Goal: Task Accomplishment & Management: Use online tool/utility

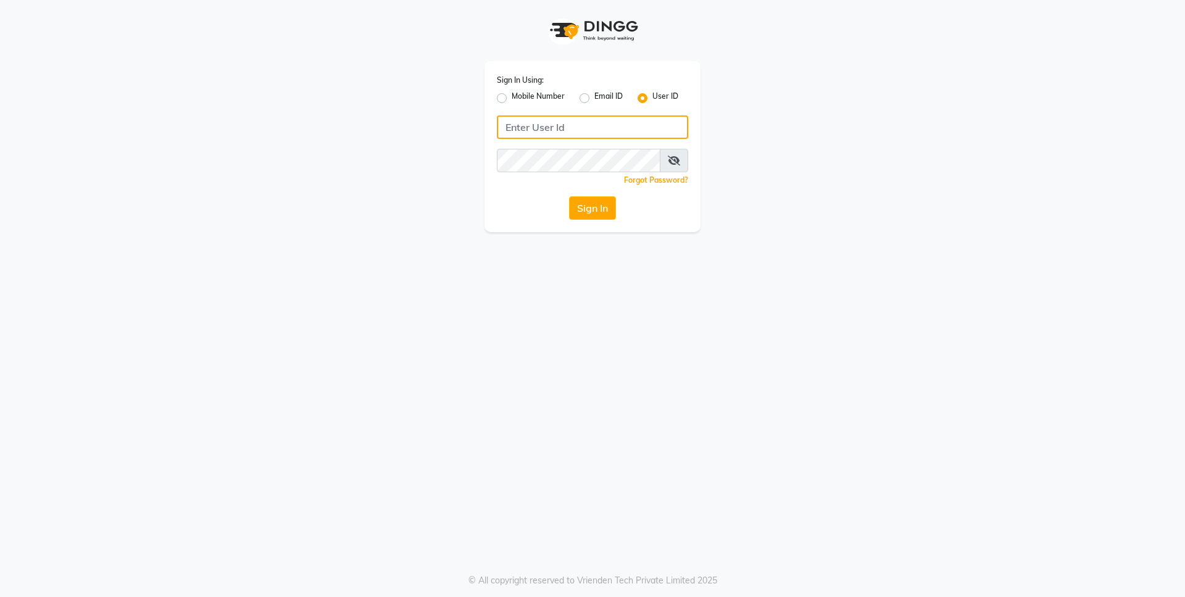
type input "9604225335"
click at [494, 89] on div "Sign In Using: Mobile Number Email ID User ID 9604225335 Remember me Forgot Pas…" at bounding box center [592, 146] width 216 height 171
click at [594, 125] on input "9604225335" at bounding box center [592, 126] width 191 height 23
click at [589, 207] on button "Sign In" at bounding box center [592, 207] width 47 height 23
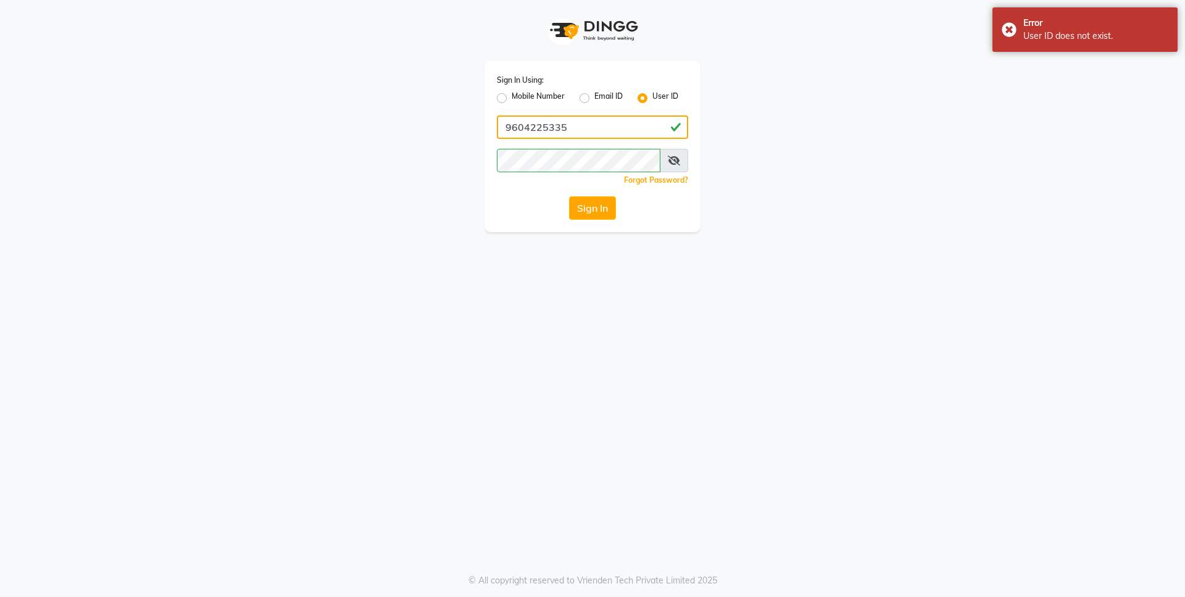
click at [570, 135] on input "9604225335" at bounding box center [592, 126] width 191 height 23
click at [512, 96] on label "Mobile Number" at bounding box center [538, 98] width 53 height 15
click at [512, 96] on input "Mobile Number" at bounding box center [516, 95] width 8 height 8
radio input "true"
radio input "false"
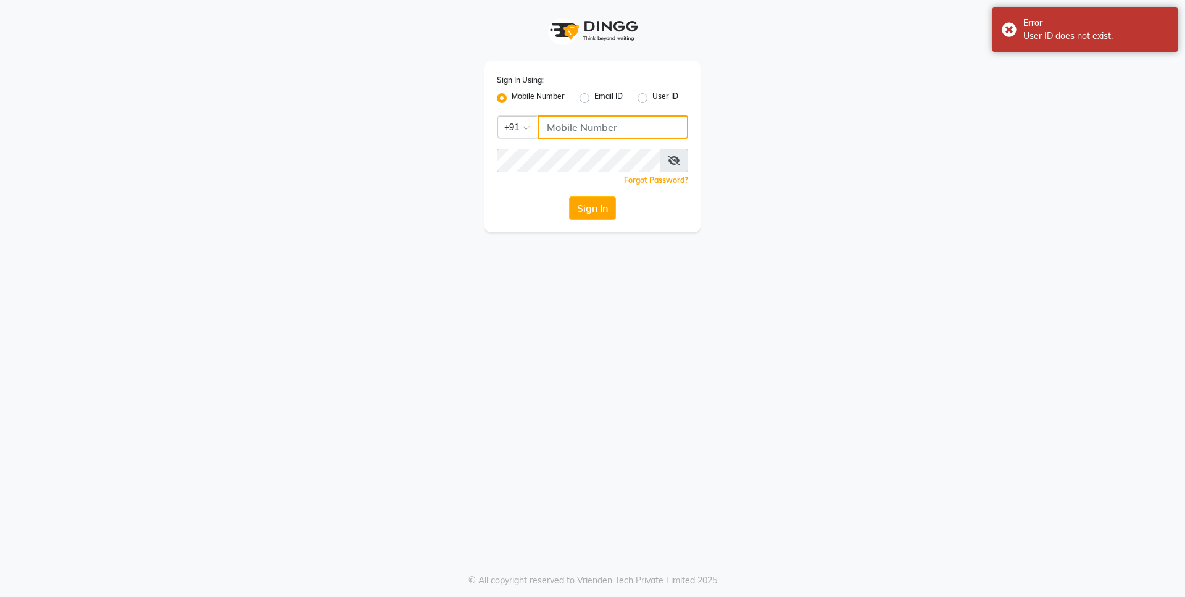
click at [557, 130] on input "Username" at bounding box center [613, 126] width 150 height 23
type input "9604225335"
click at [582, 214] on button "Sign In" at bounding box center [592, 207] width 47 height 23
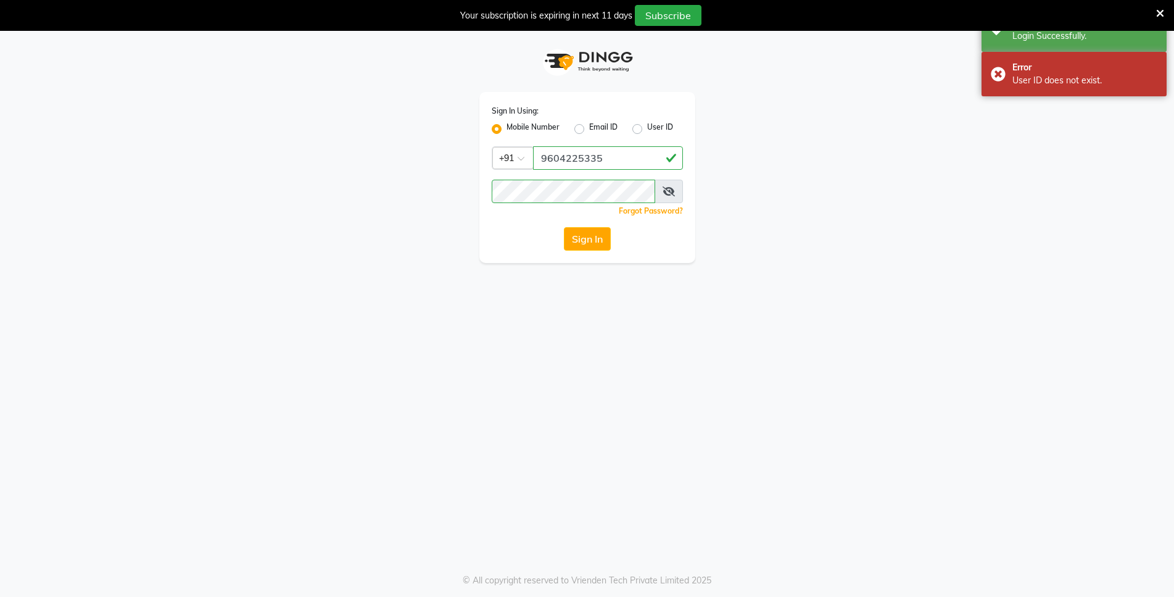
select select "service"
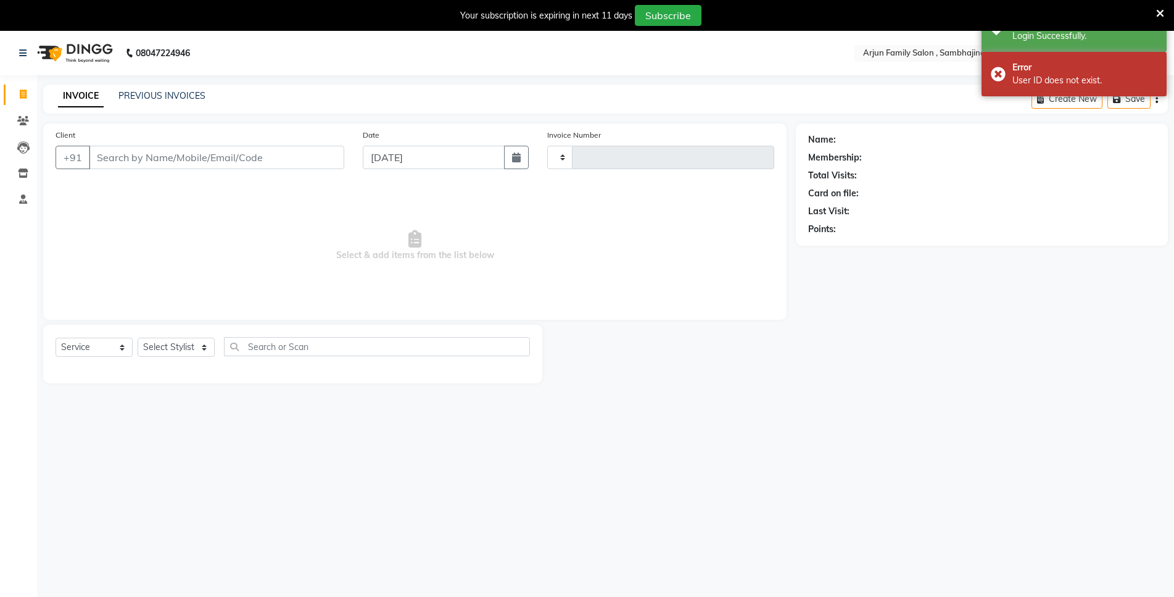
click at [160, 165] on input "Client" at bounding box center [216, 157] width 255 height 23
select select "en"
select select "6947"
type input "3780"
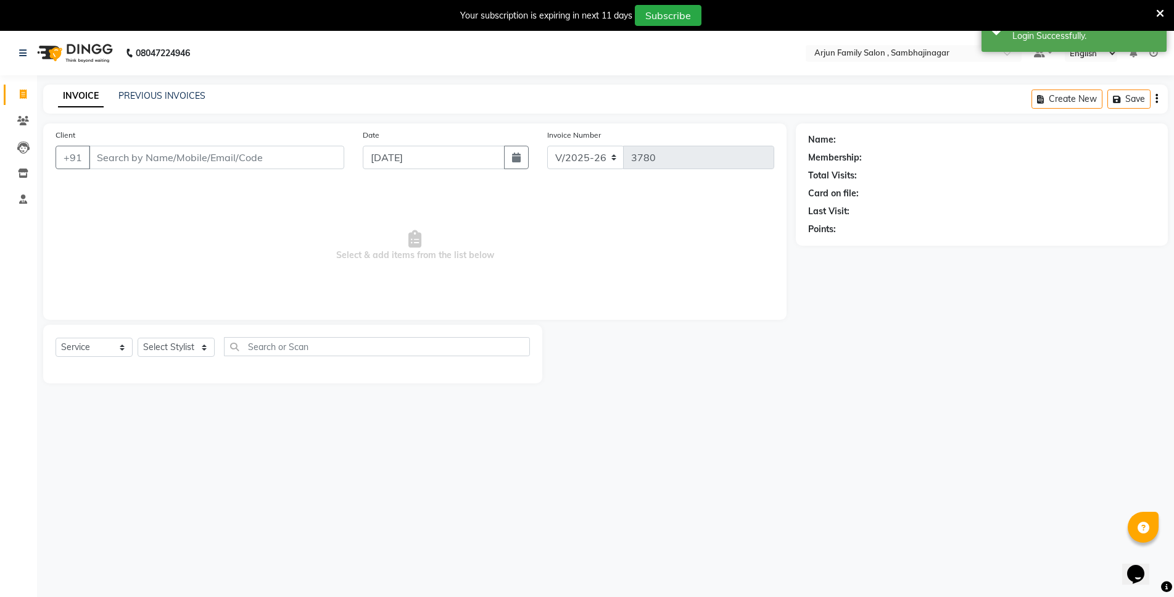
click at [1159, 12] on icon at bounding box center [1160, 13] width 8 height 11
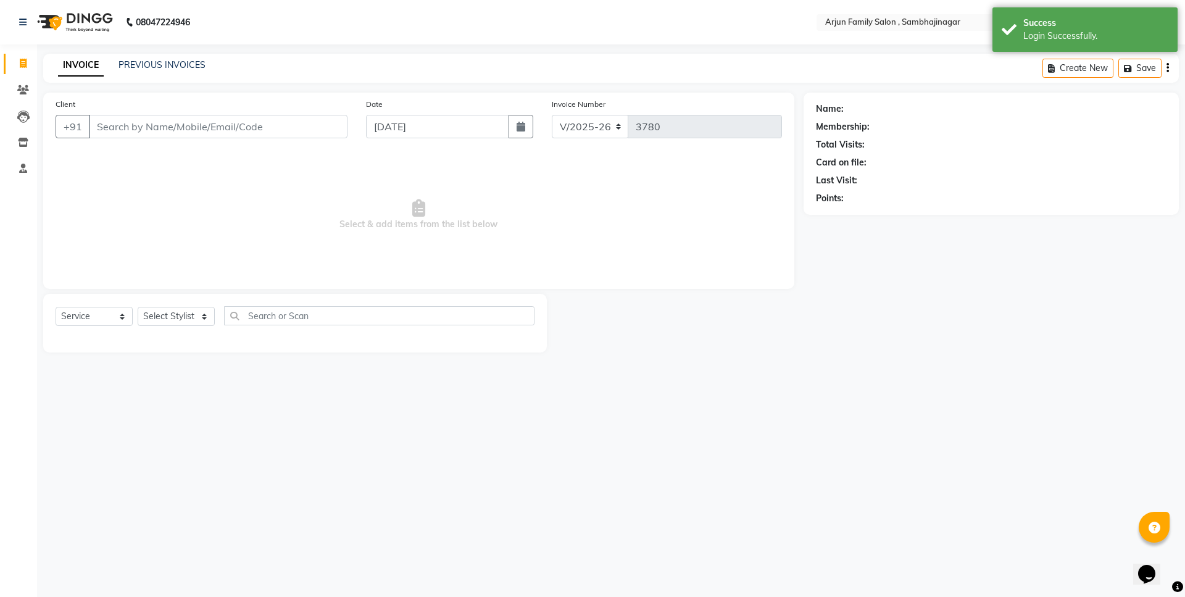
drag, startPoint x: 180, startPoint y: 106, endPoint x: 173, endPoint y: 122, distance: 18.0
click at [178, 107] on div "Client +91" at bounding box center [201, 122] width 310 height 51
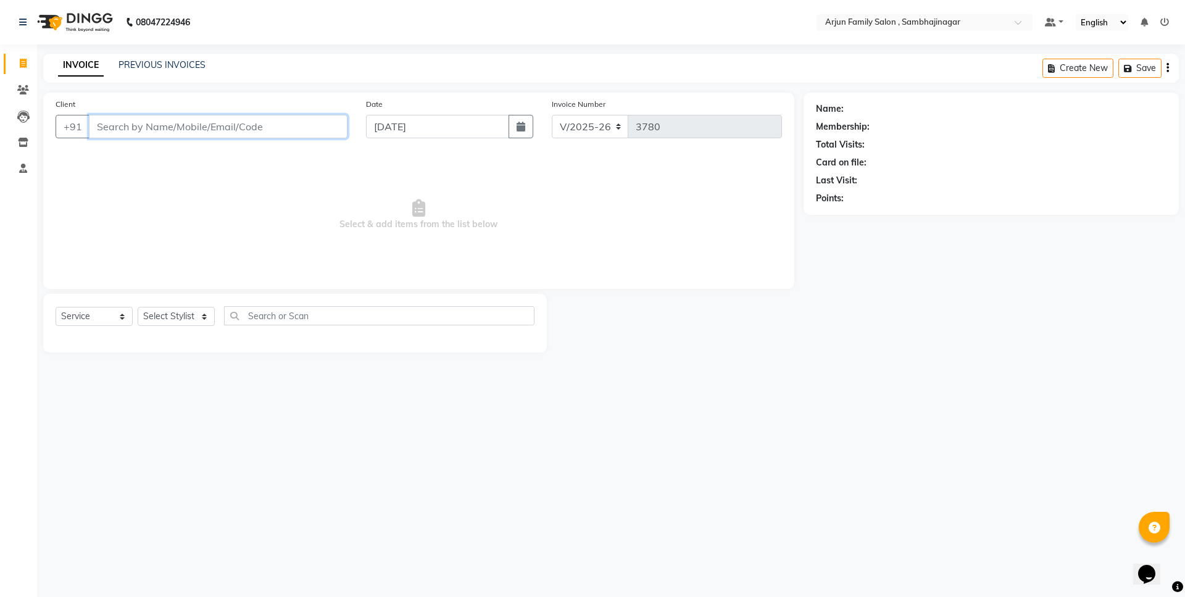
click at [172, 123] on input "Client" at bounding box center [218, 126] width 259 height 23
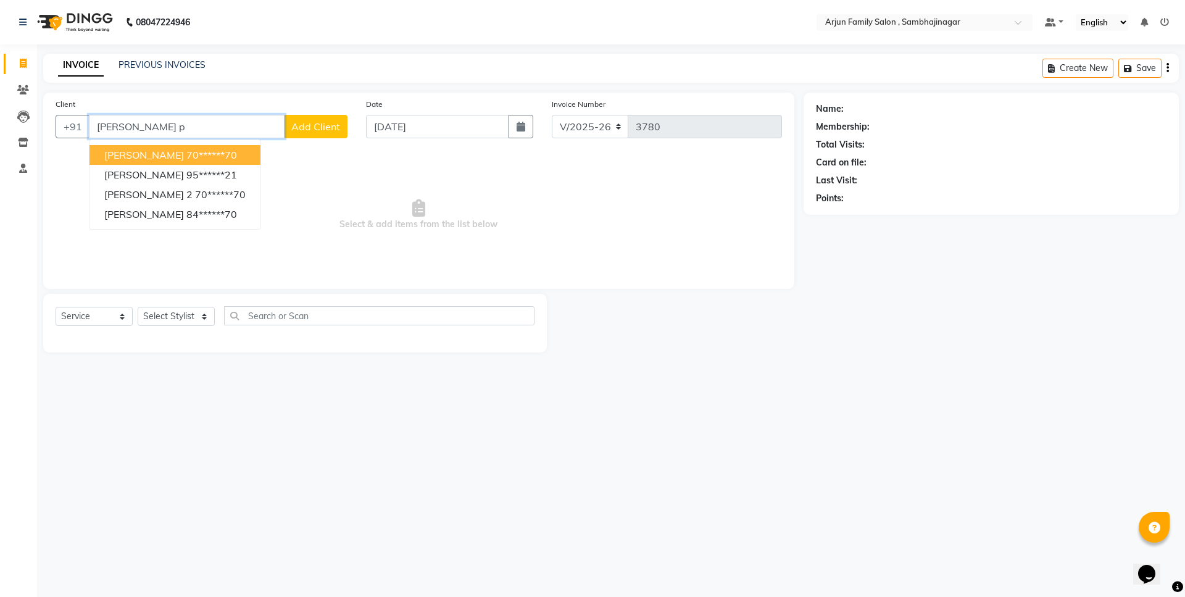
type input "[PERSON_NAME] p"
